Goal: Obtain resource: Download file/media

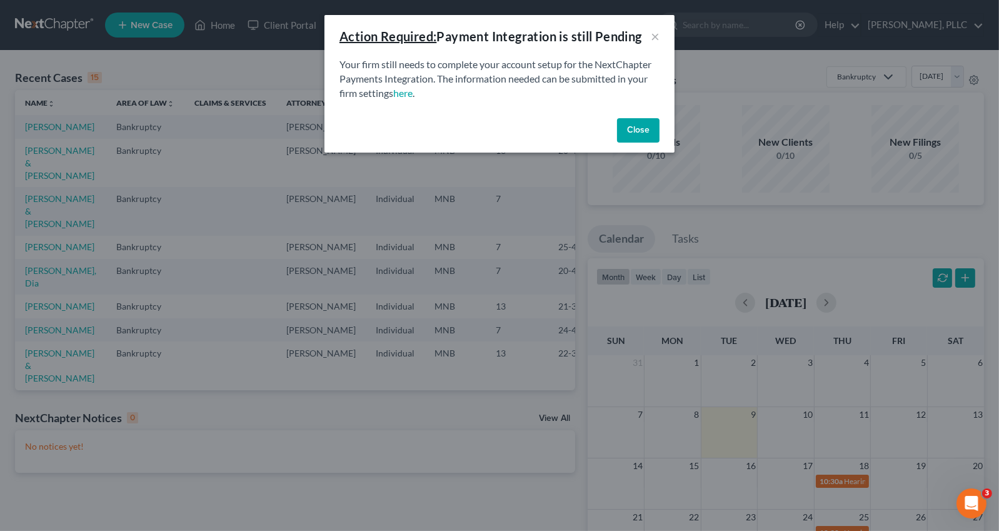
click at [637, 127] on button "Close" at bounding box center [638, 130] width 42 height 25
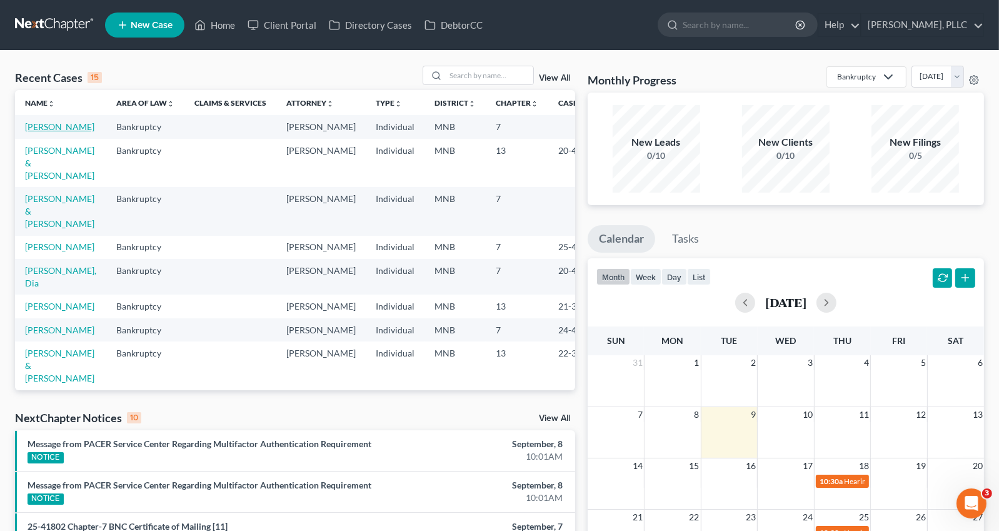
click at [62, 127] on link "[PERSON_NAME]" at bounding box center [59, 126] width 69 height 11
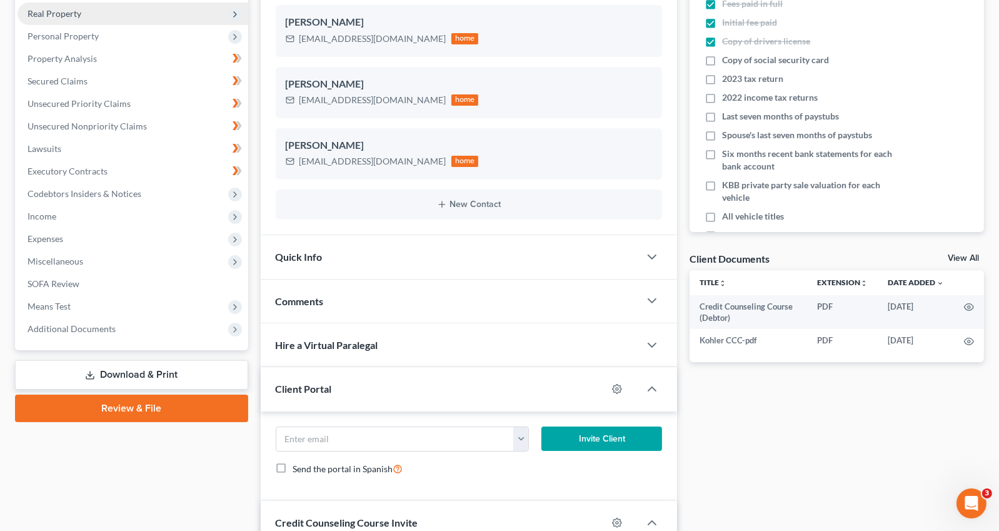
scroll to position [374, 0]
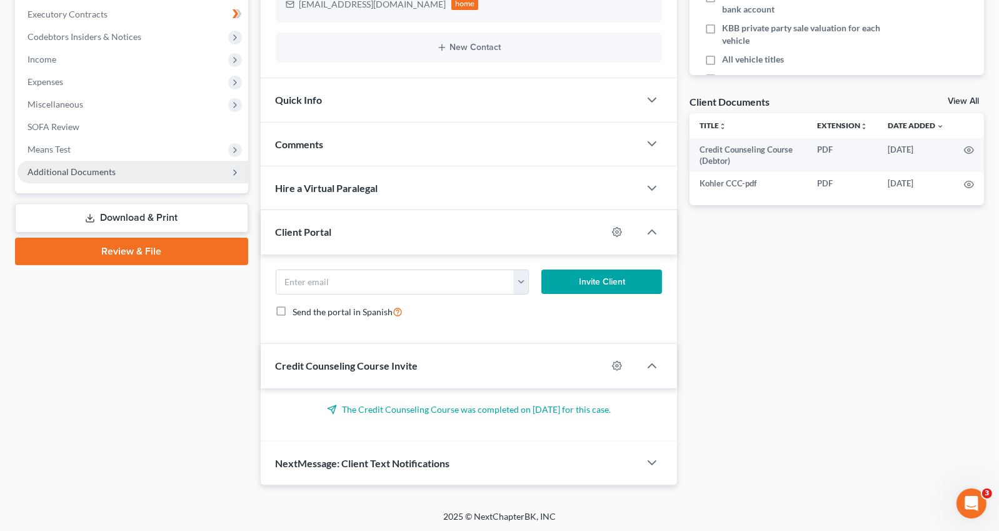
click at [82, 172] on span "Additional Documents" at bounding box center [71, 171] width 88 height 11
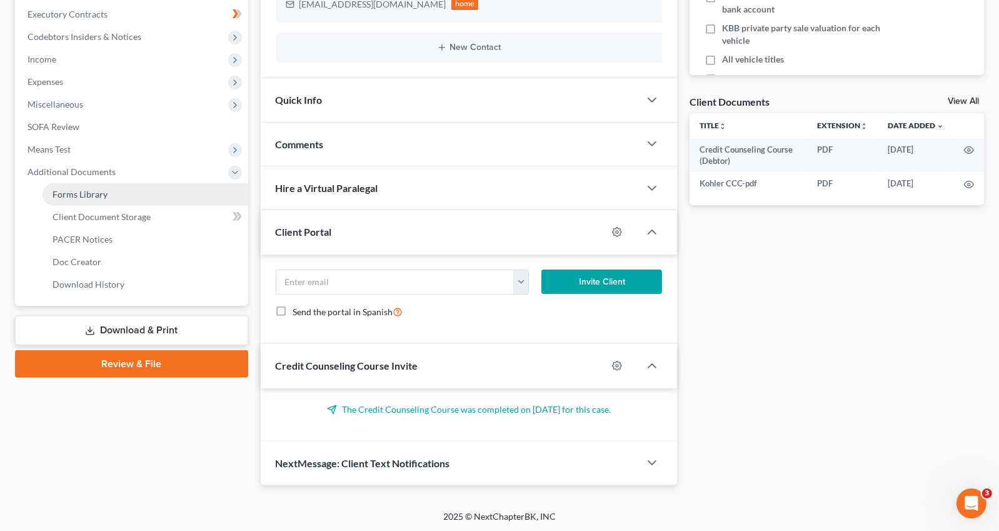
click at [89, 191] on span "Forms Library" at bounding box center [79, 194] width 55 height 11
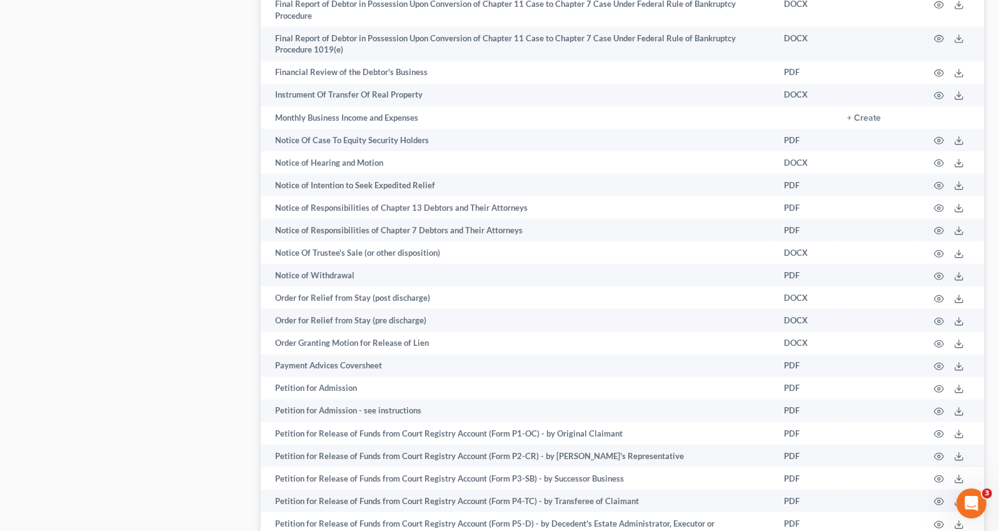
scroll to position [1076, 0]
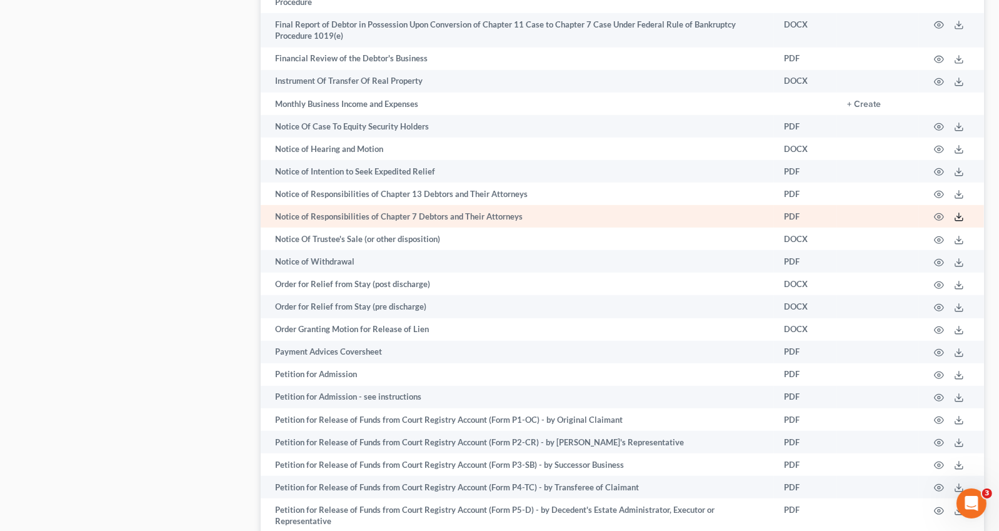
click at [766, 214] on icon at bounding box center [959, 217] width 10 height 10
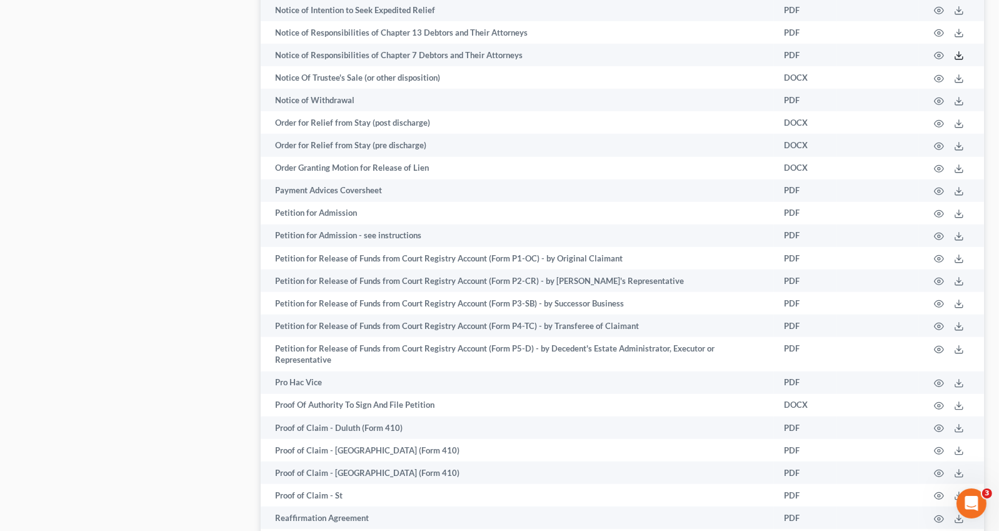
scroll to position [1247, 0]
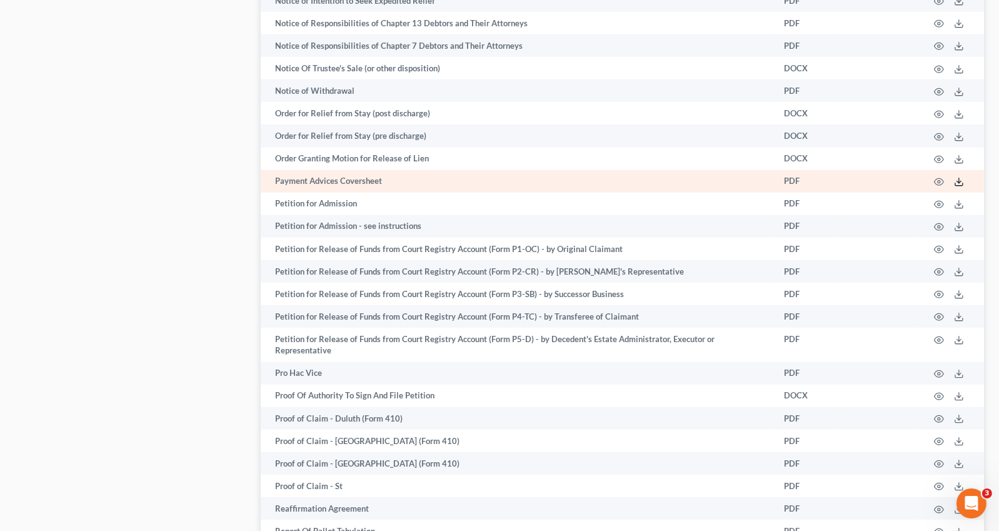
click at [766, 179] on icon at bounding box center [959, 182] width 10 height 10
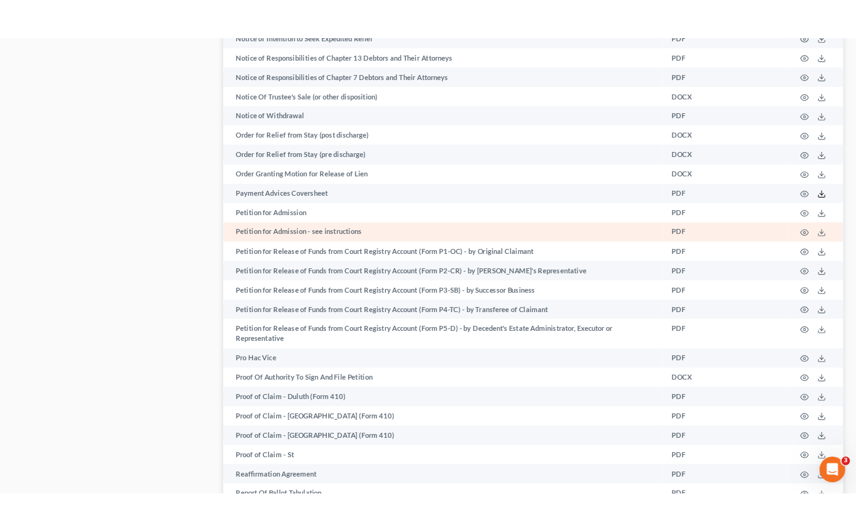
scroll to position [1524, 0]
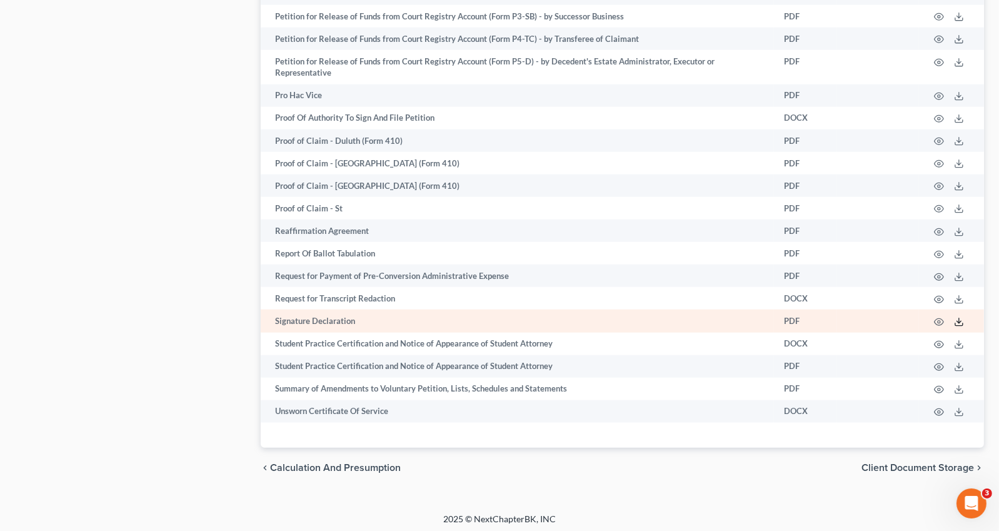
click at [766, 317] on icon at bounding box center [959, 322] width 10 height 10
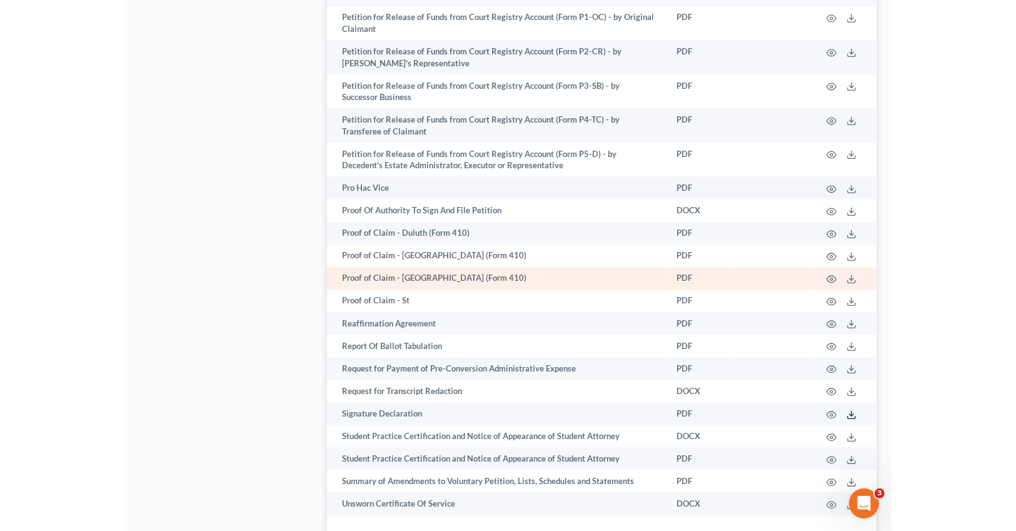
scroll to position [1501, 0]
